Goal: Task Accomplishment & Management: Manage account settings

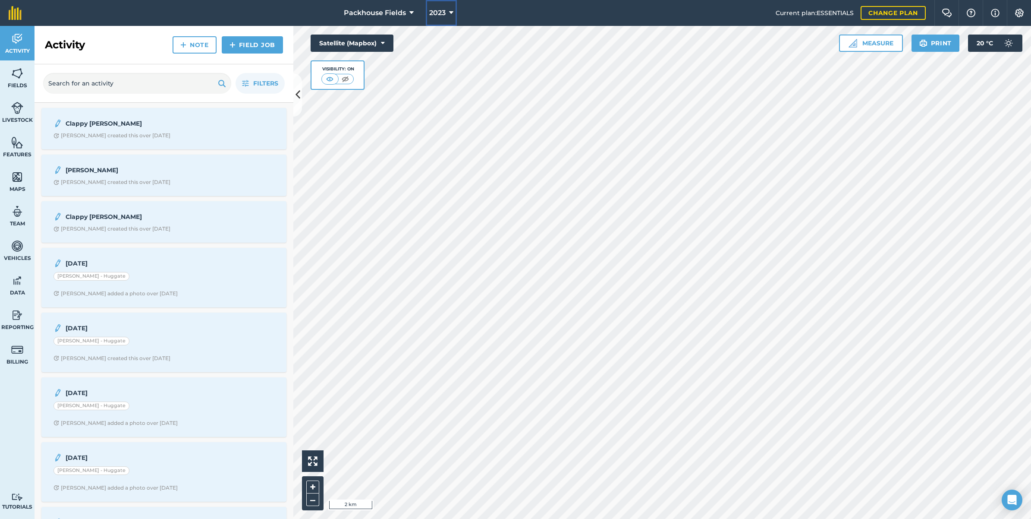
click at [447, 9] on button "2023" at bounding box center [441, 13] width 31 height 26
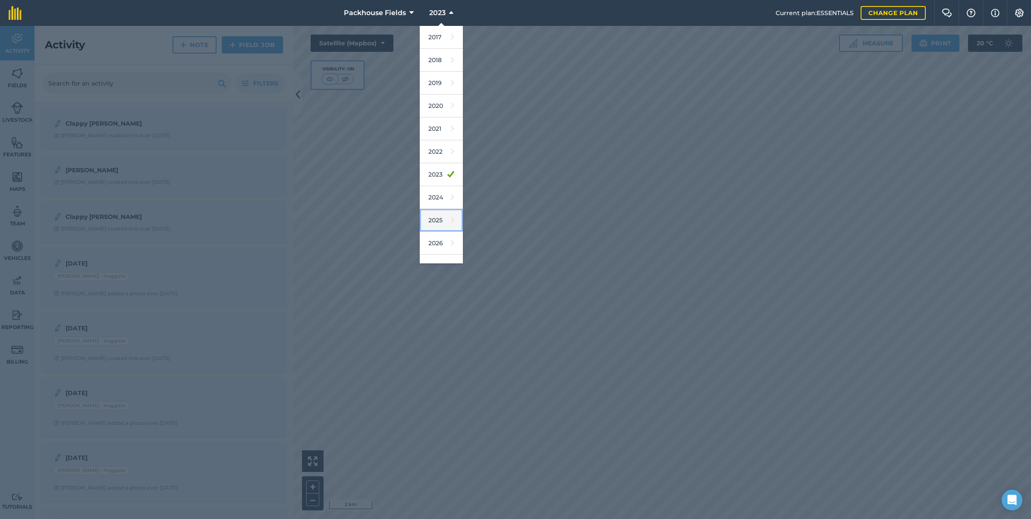
click at [451, 221] on icon at bounding box center [452, 220] width 3 height 12
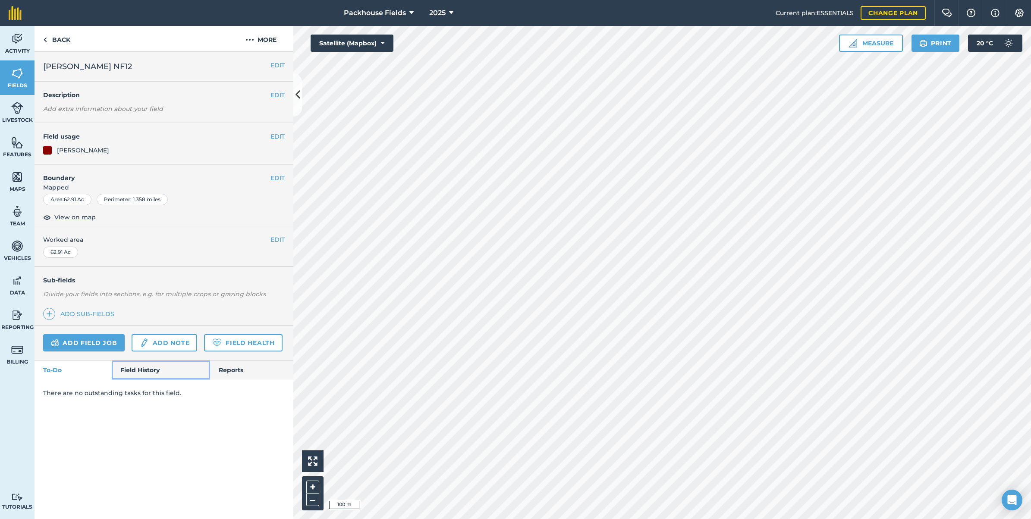
click at [152, 370] on link "Field History" at bounding box center [161, 369] width 98 height 19
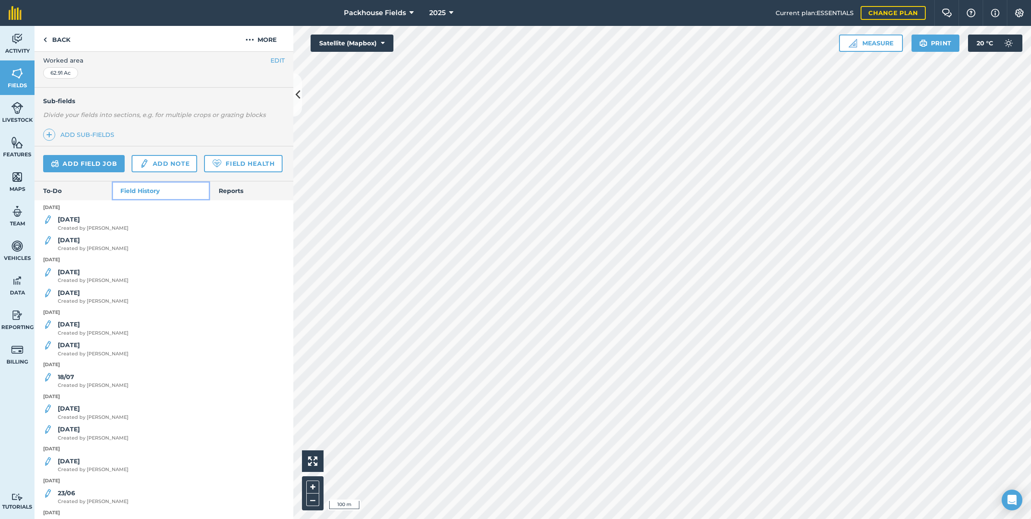
scroll to position [231, 0]
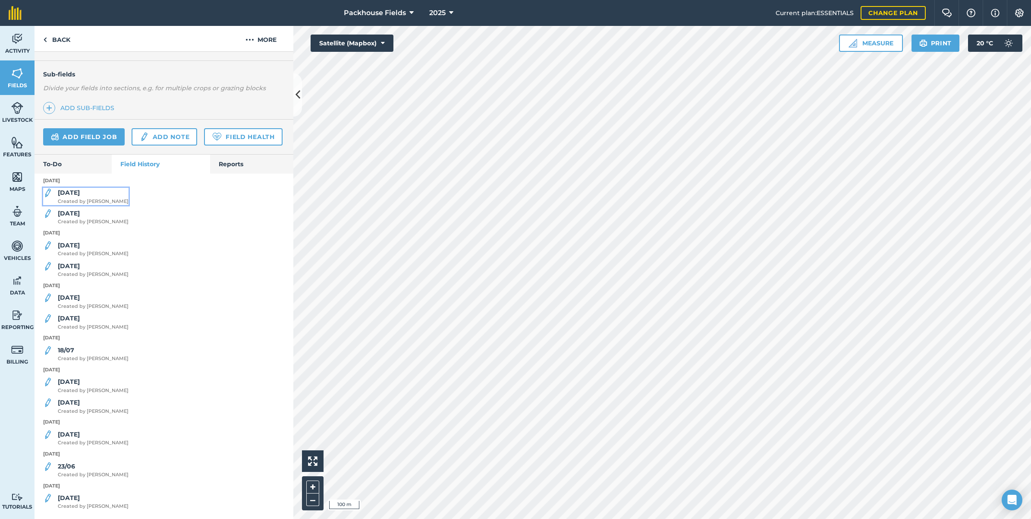
click at [81, 198] on span "Created by [PERSON_NAME]" at bounding box center [93, 202] width 71 height 8
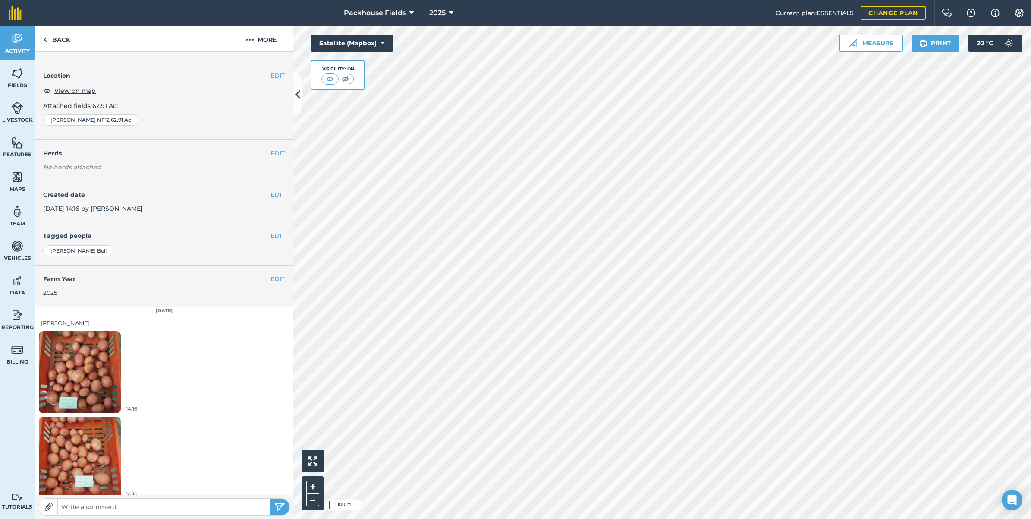
scroll to position [27, 0]
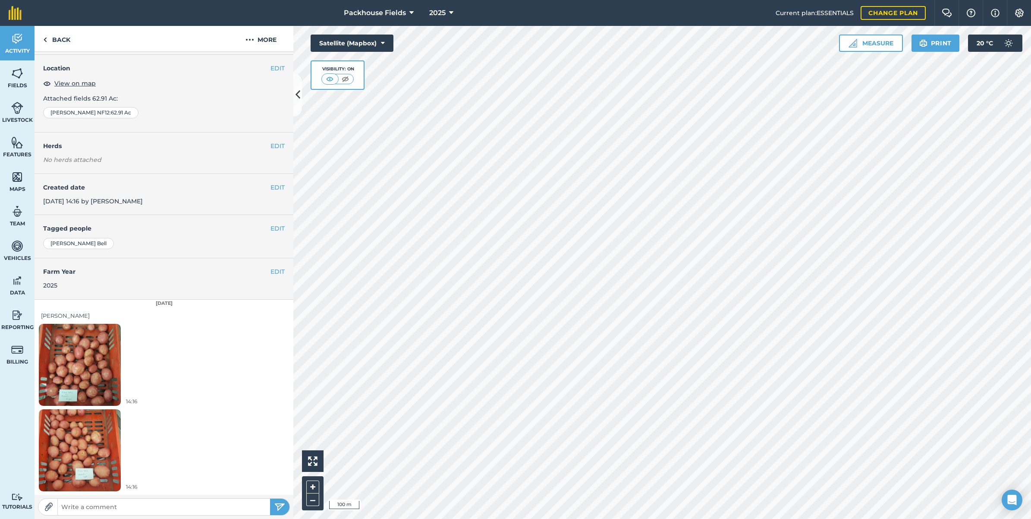
click at [92, 361] on img at bounding box center [80, 364] width 82 height 109
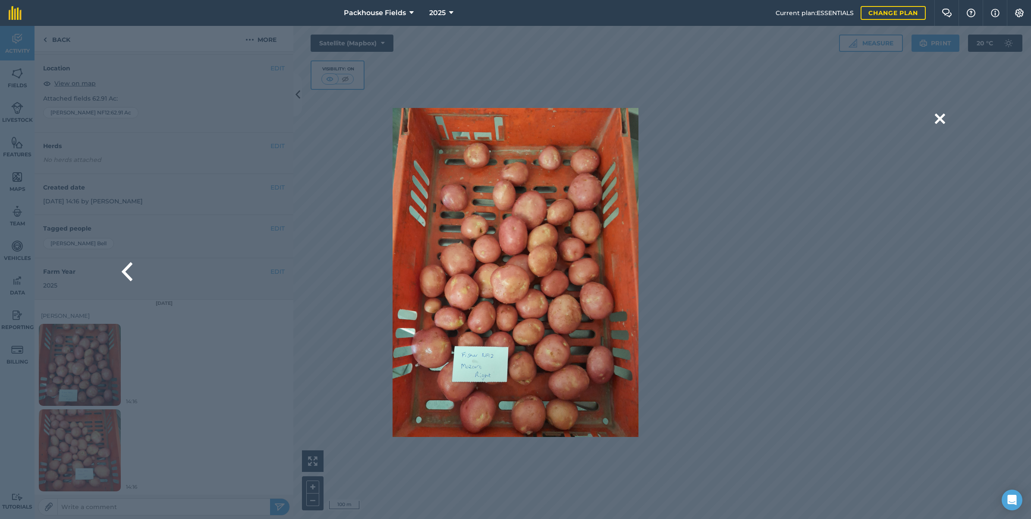
click at [72, 447] on div "Are you sure you would like to delete this image? [GEOGRAPHIC_DATA]" at bounding box center [515, 272] width 1031 height 493
click at [939, 119] on button at bounding box center [940, 119] width 10 height 22
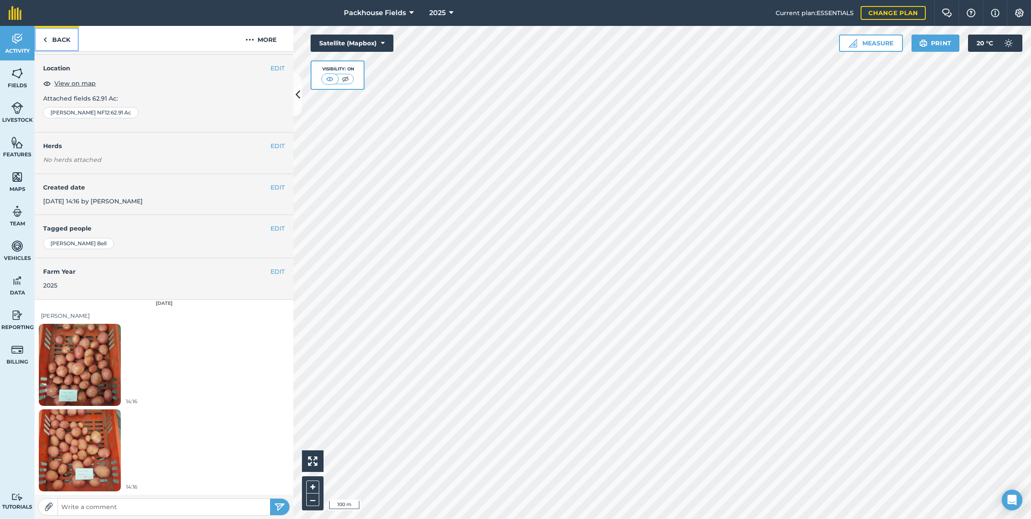
click at [50, 37] on link "Back" at bounding box center [57, 38] width 44 height 25
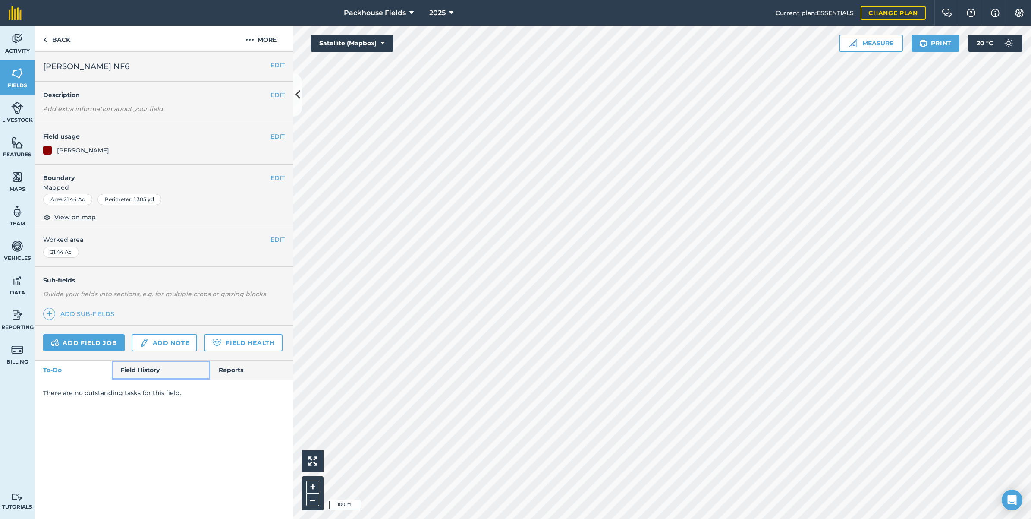
click at [147, 374] on link "Field History" at bounding box center [161, 369] width 98 height 19
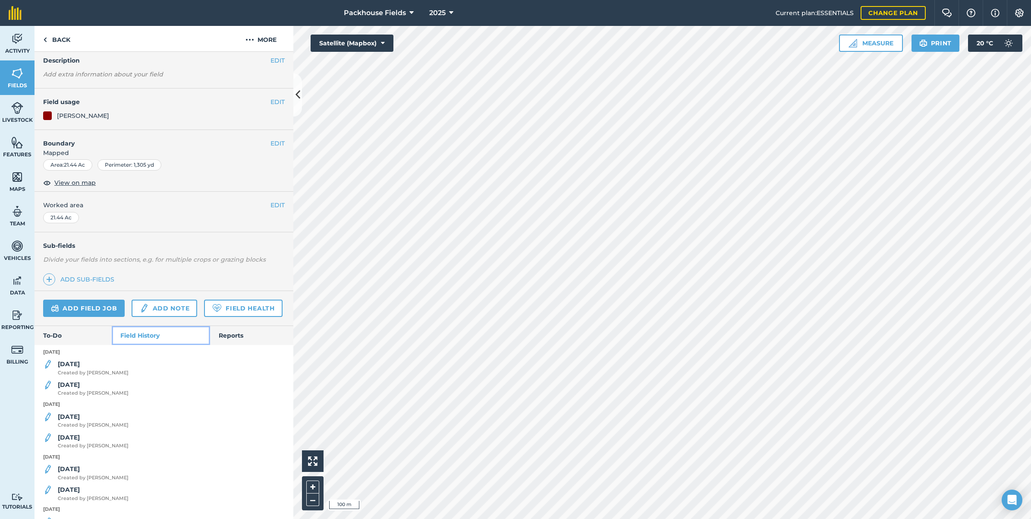
scroll to position [54, 0]
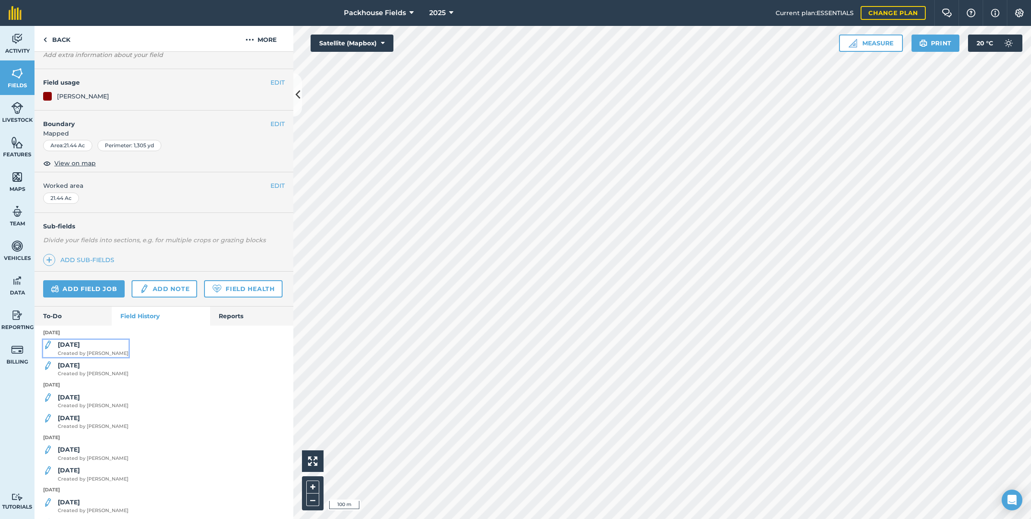
click at [88, 357] on div "[DATE] Created by [PERSON_NAME]" at bounding box center [93, 348] width 71 height 17
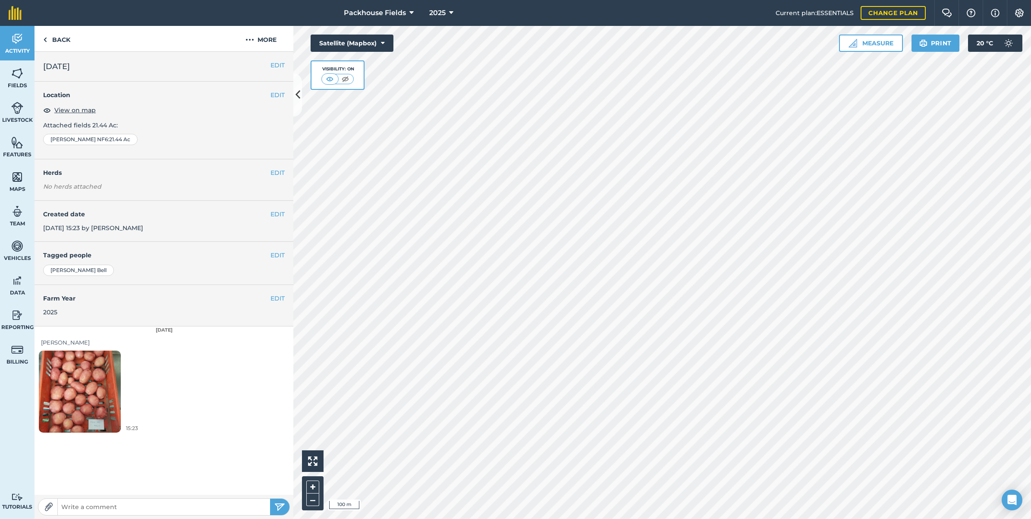
click at [91, 389] on img at bounding box center [80, 391] width 82 height 109
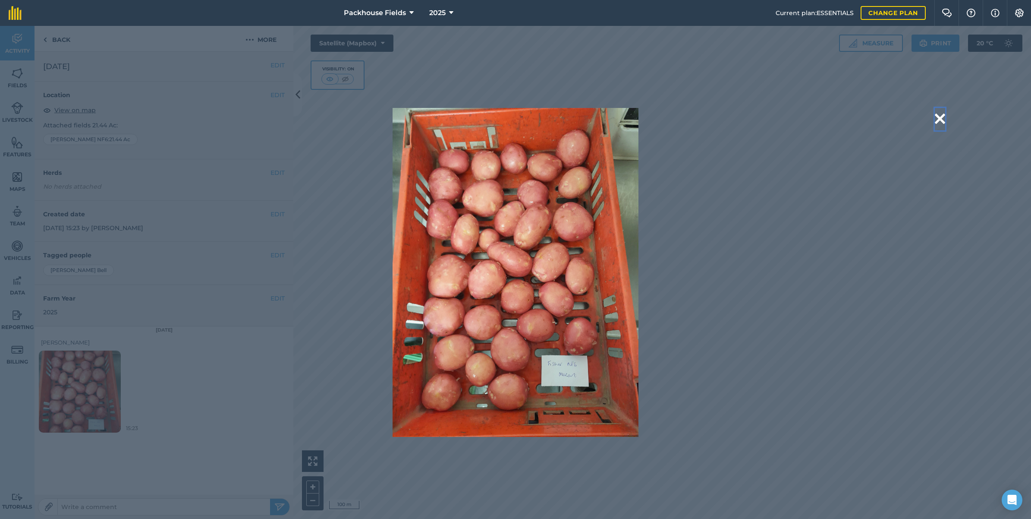
click at [939, 114] on button at bounding box center [940, 119] width 10 height 22
